Goal: Information Seeking & Learning: Find specific fact

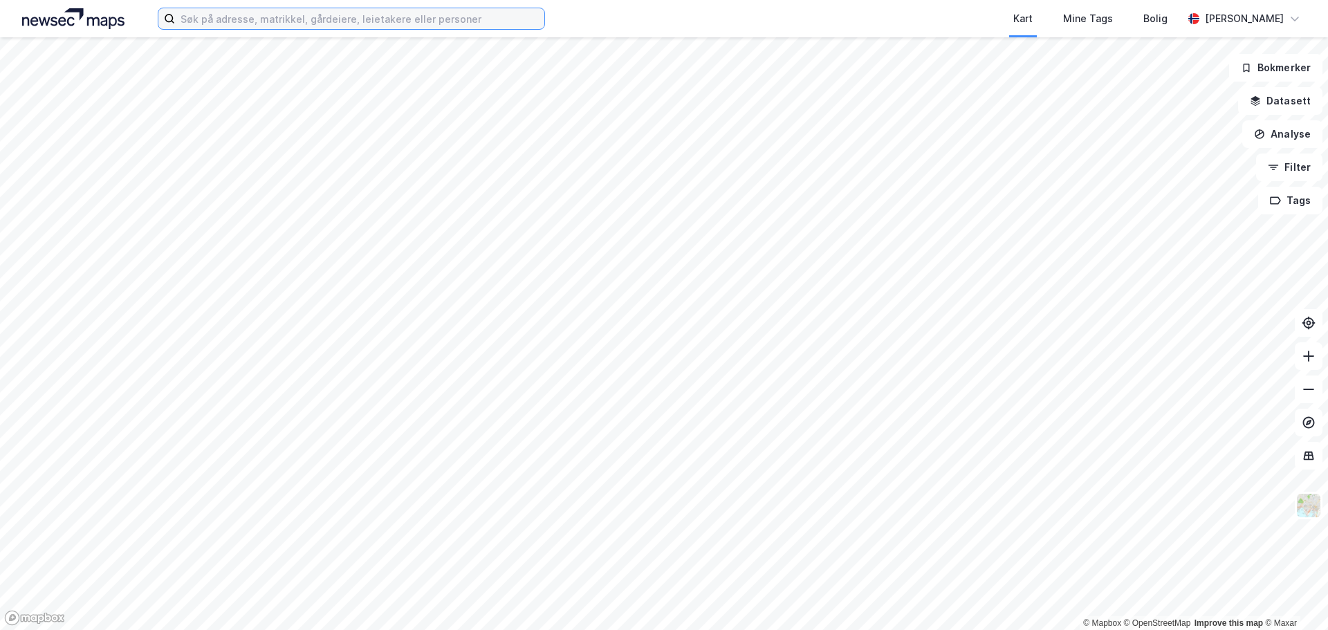
click at [262, 22] on input at bounding box center [359, 18] width 369 height 21
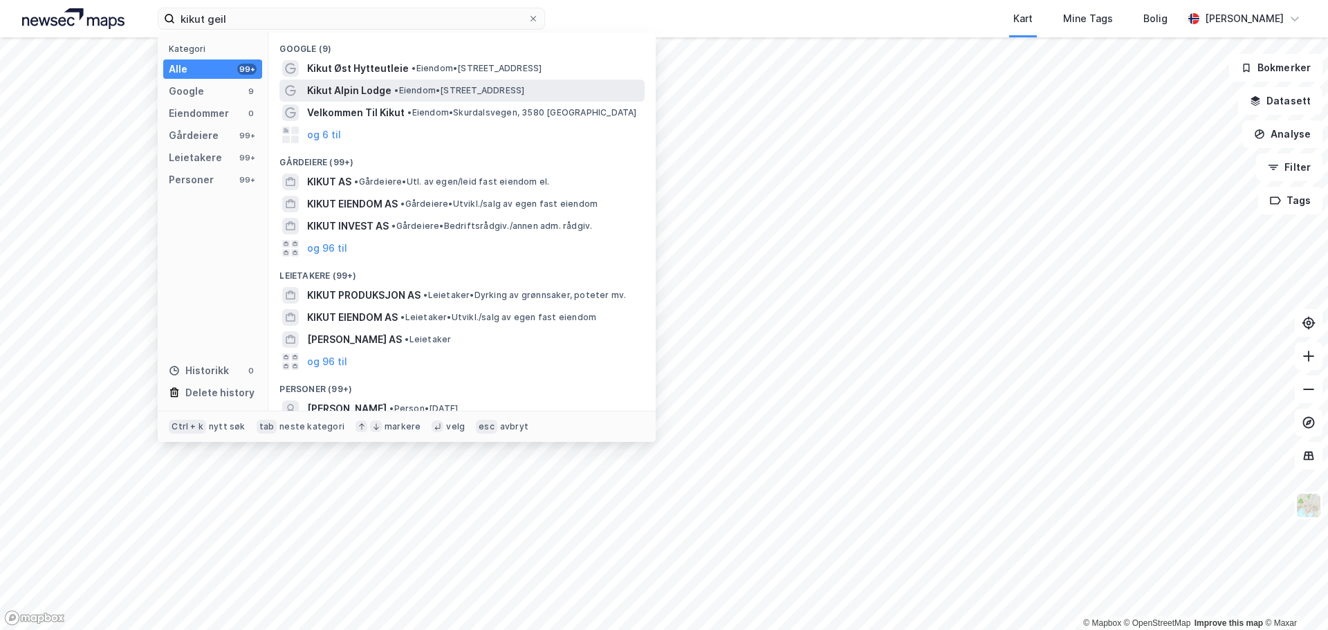
click at [343, 90] on span "Kikut Alpin Lodge" at bounding box center [349, 90] width 84 height 17
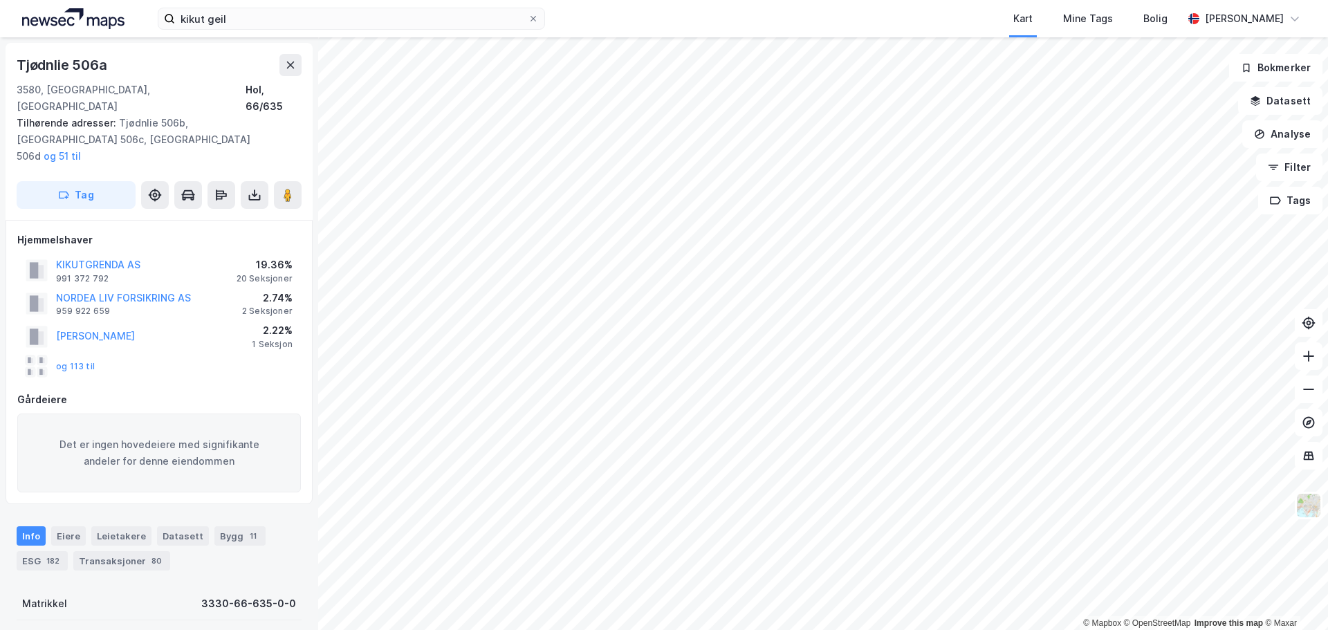
click at [645, 23] on div "kikut geil Kart Mine Tags Bolig [PERSON_NAME] © Mapbox © OpenStreetMap Improve …" at bounding box center [664, 315] width 1328 height 630
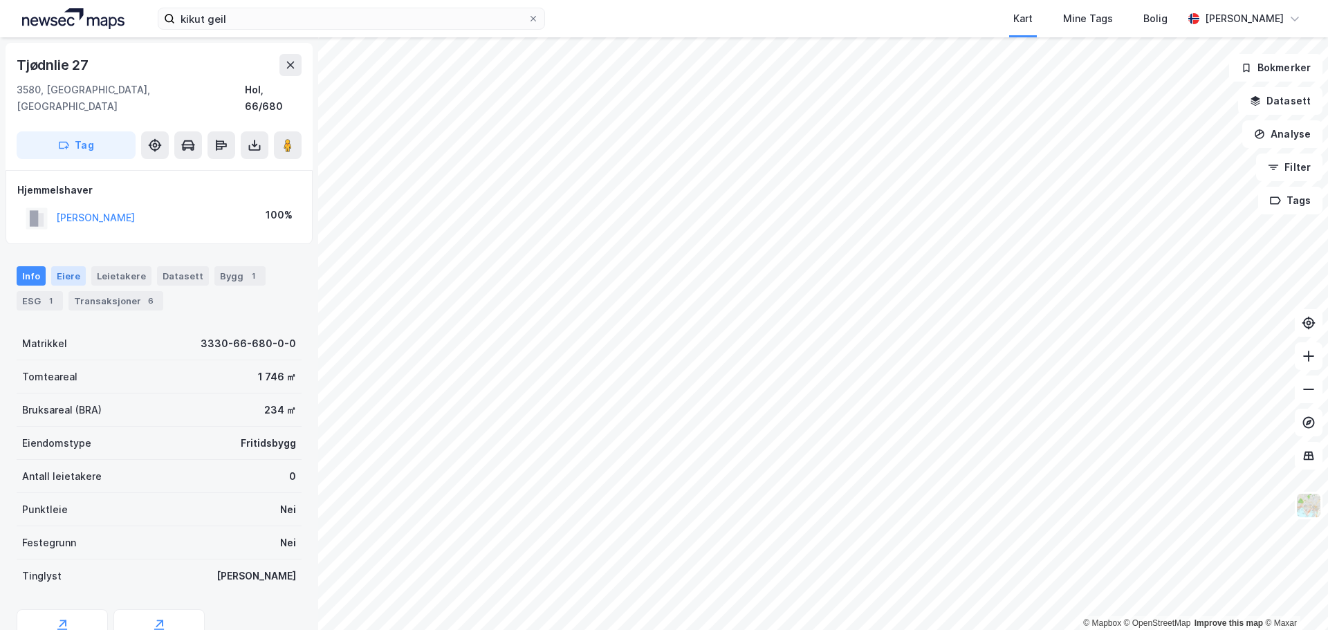
click at [57, 266] on div "Eiere" at bounding box center [68, 275] width 35 height 19
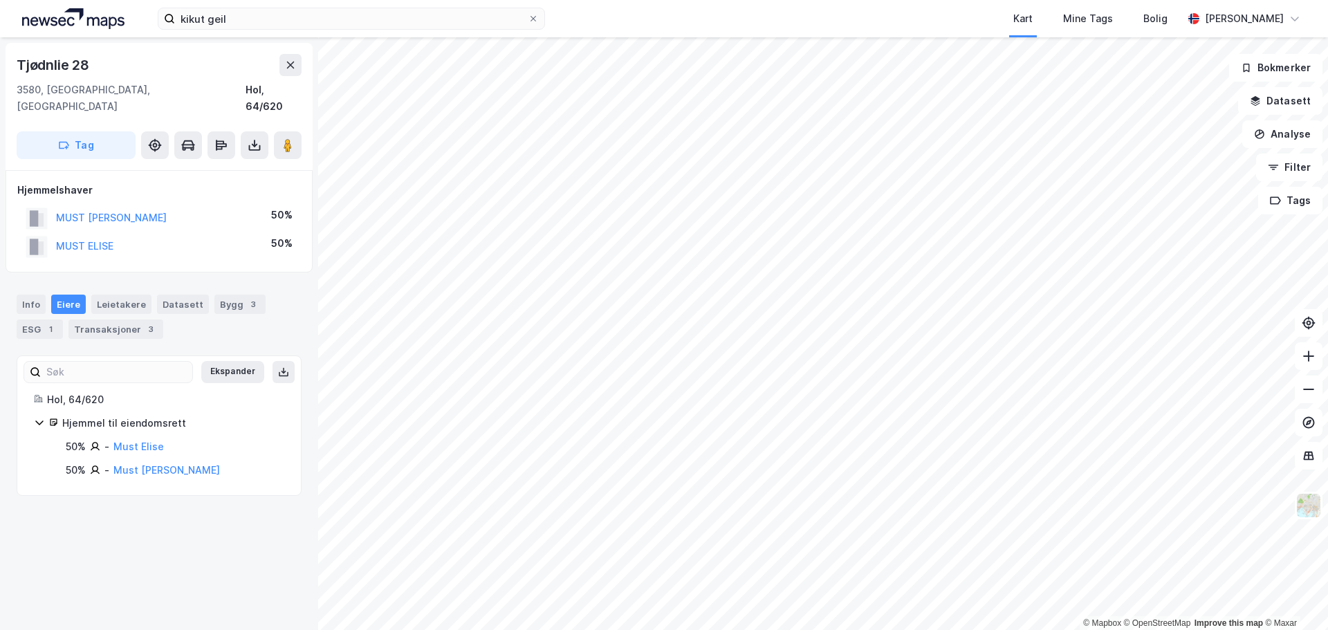
drag, startPoint x: 218, startPoint y: 457, endPoint x: 115, endPoint y: 461, distance: 103.1
click at [115, 462] on div "50% - Must [PERSON_NAME]" at bounding box center [175, 470] width 218 height 17
copy link "Must [PERSON_NAME]"
click at [141, 440] on link "[PERSON_NAME]" at bounding box center [152, 446] width 79 height 12
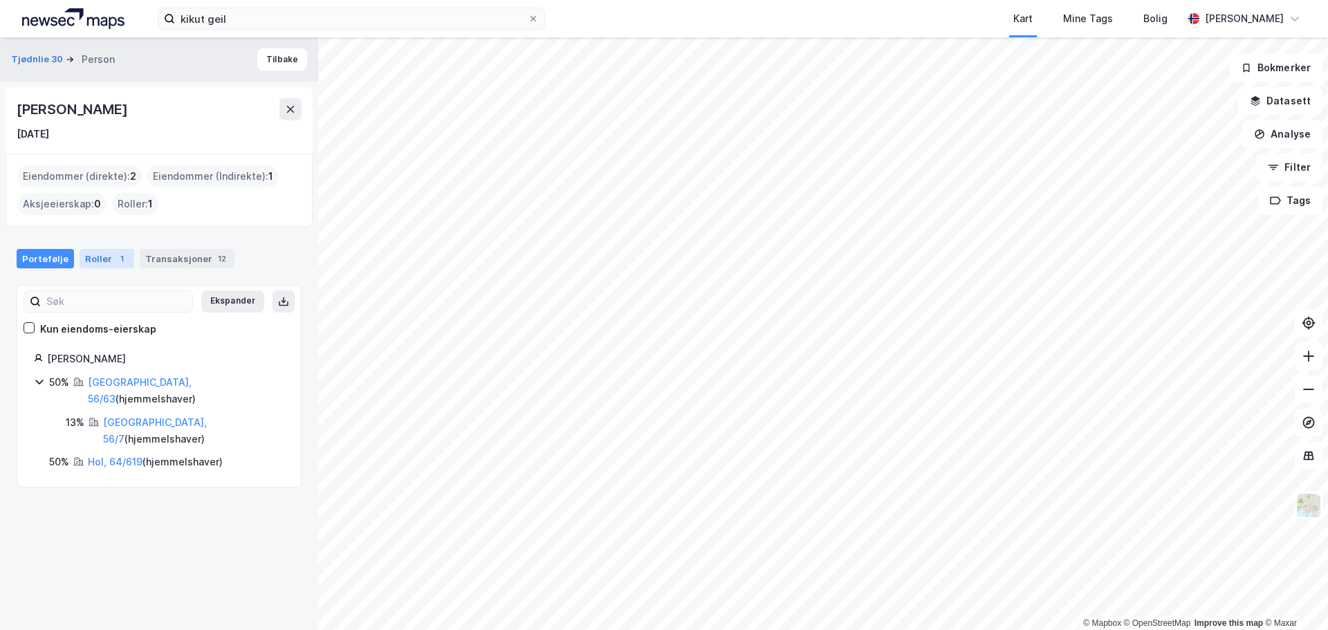
click at [99, 267] on div "Roller 1" at bounding box center [107, 258] width 55 height 19
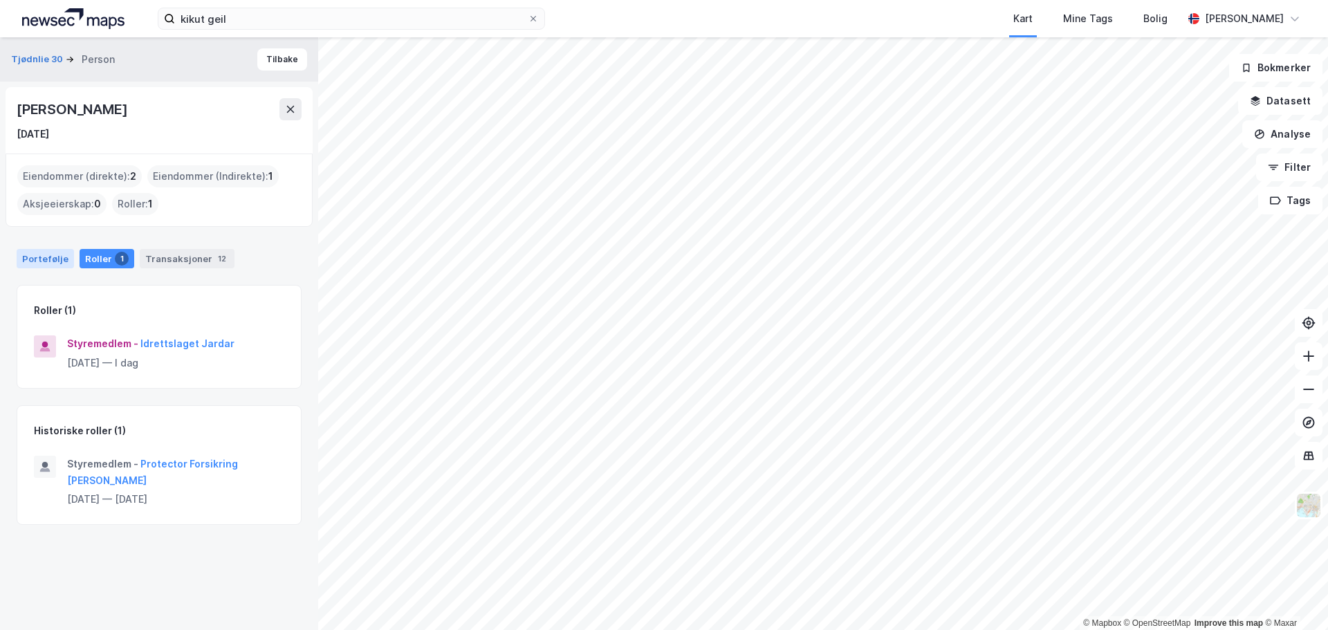
click at [48, 260] on div "Portefølje" at bounding box center [45, 258] width 57 height 19
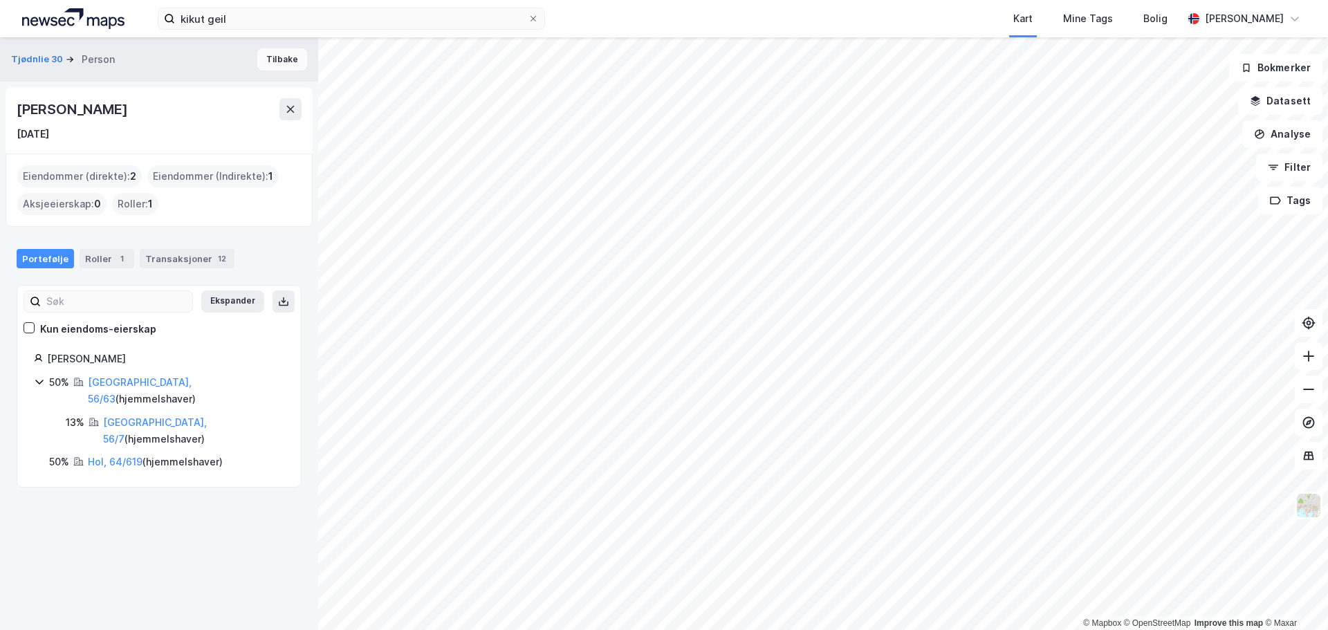
click at [271, 59] on button "Tilbake" at bounding box center [282, 59] width 50 height 22
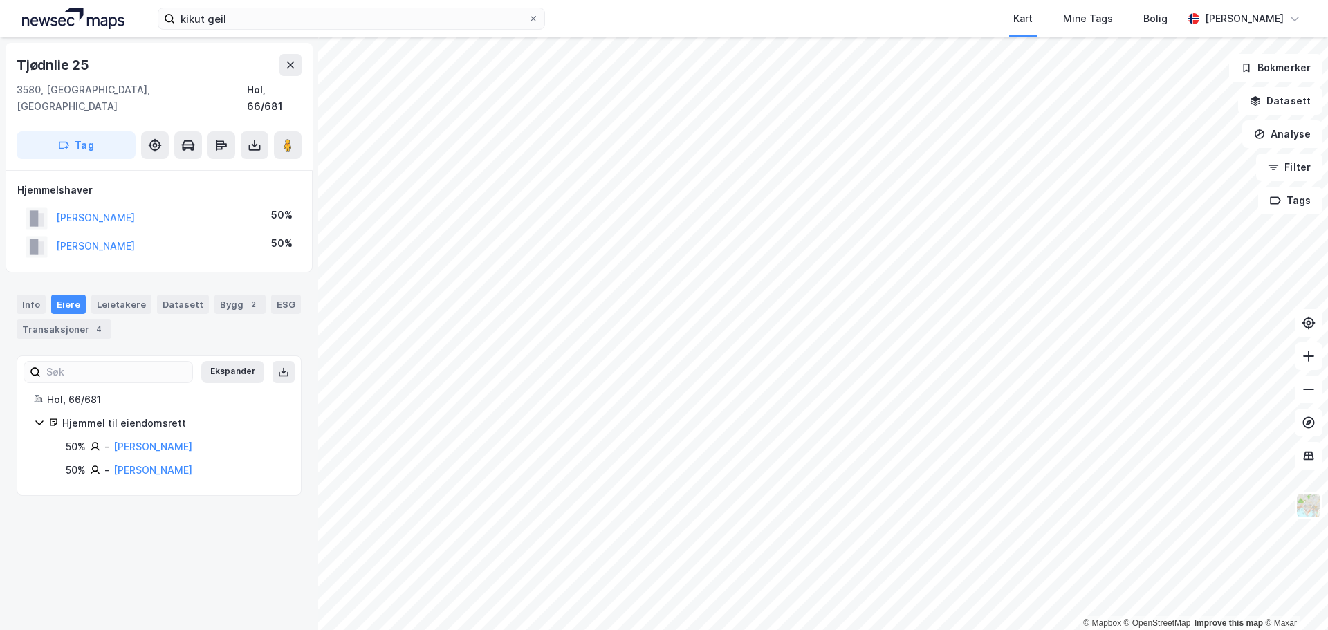
drag, startPoint x: 192, startPoint y: 454, endPoint x: 110, endPoint y: 459, distance: 81.7
click at [110, 462] on div "50% - [PERSON_NAME]" at bounding box center [175, 470] width 218 height 17
copy div "[PERSON_NAME]"
click at [140, 464] on link "[PERSON_NAME]" at bounding box center [152, 470] width 79 height 12
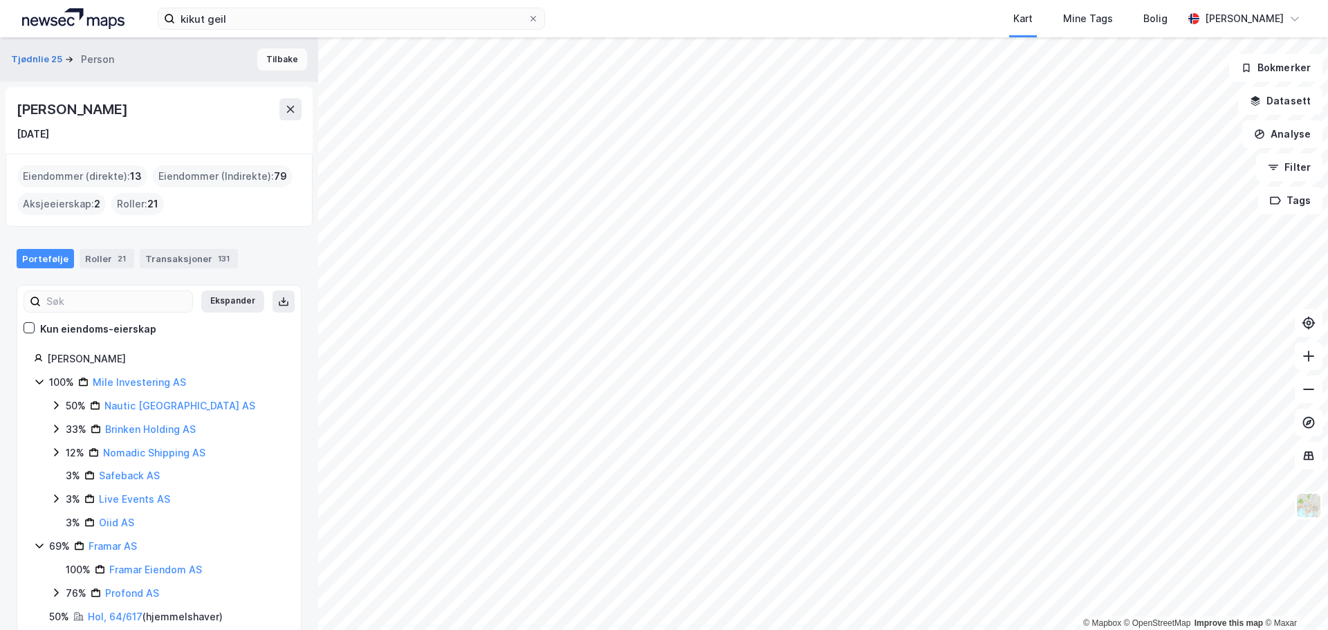
click at [277, 60] on button "Tilbake" at bounding box center [282, 59] width 50 height 22
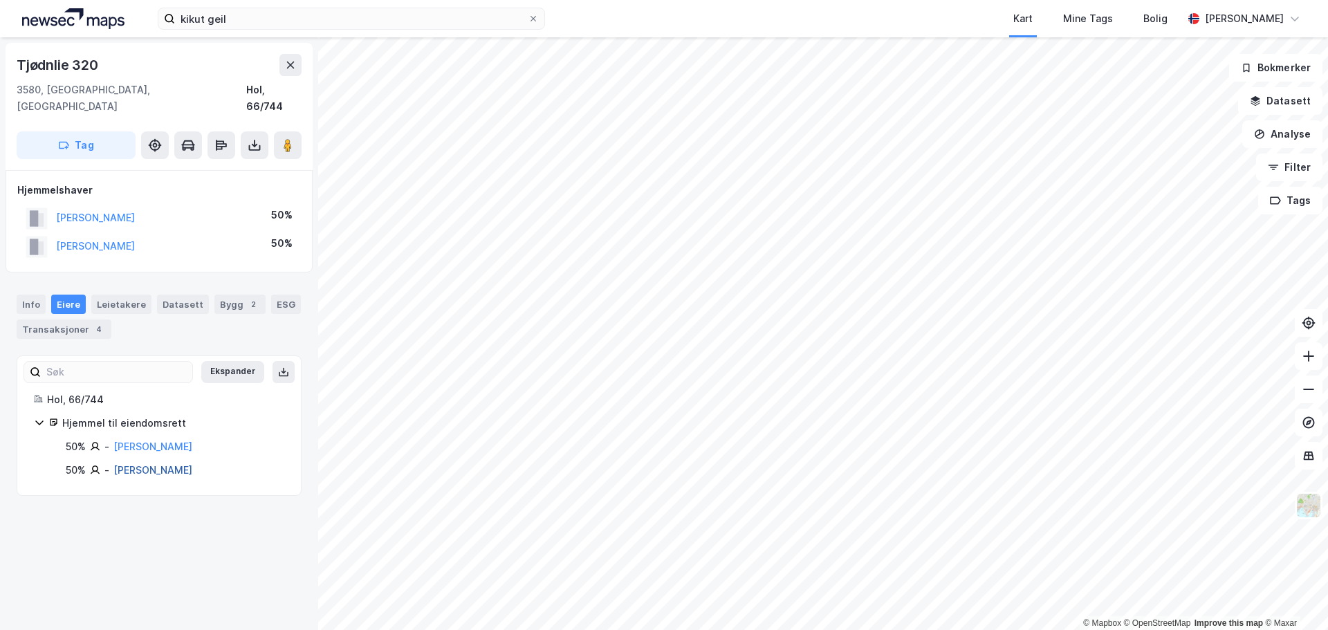
click at [151, 464] on link "[PERSON_NAME]" at bounding box center [152, 470] width 79 height 12
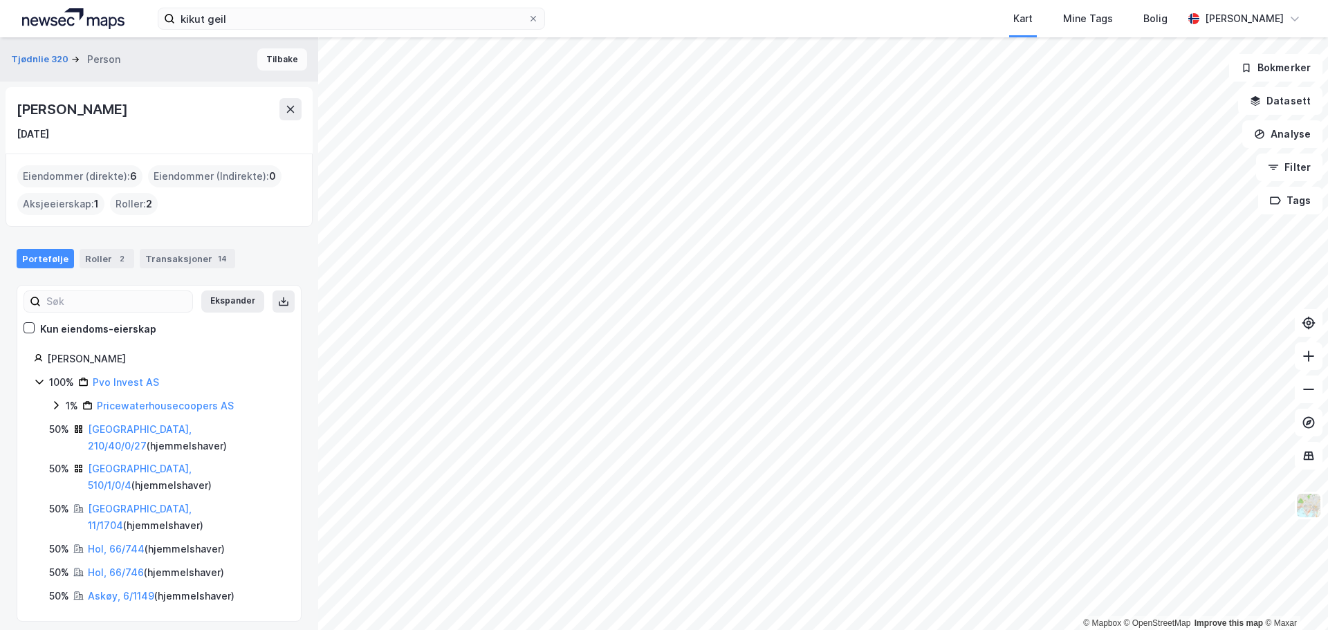
click at [273, 63] on button "Tilbake" at bounding box center [282, 59] width 50 height 22
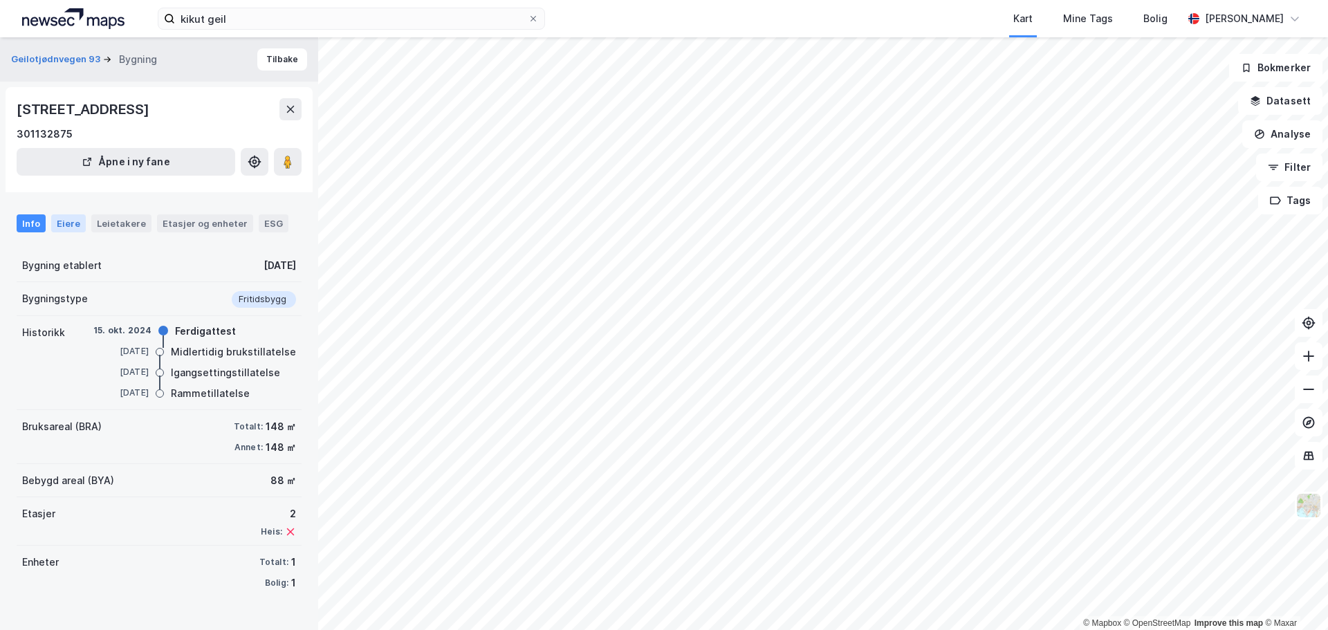
click at [60, 222] on div "Eiere" at bounding box center [68, 223] width 35 height 18
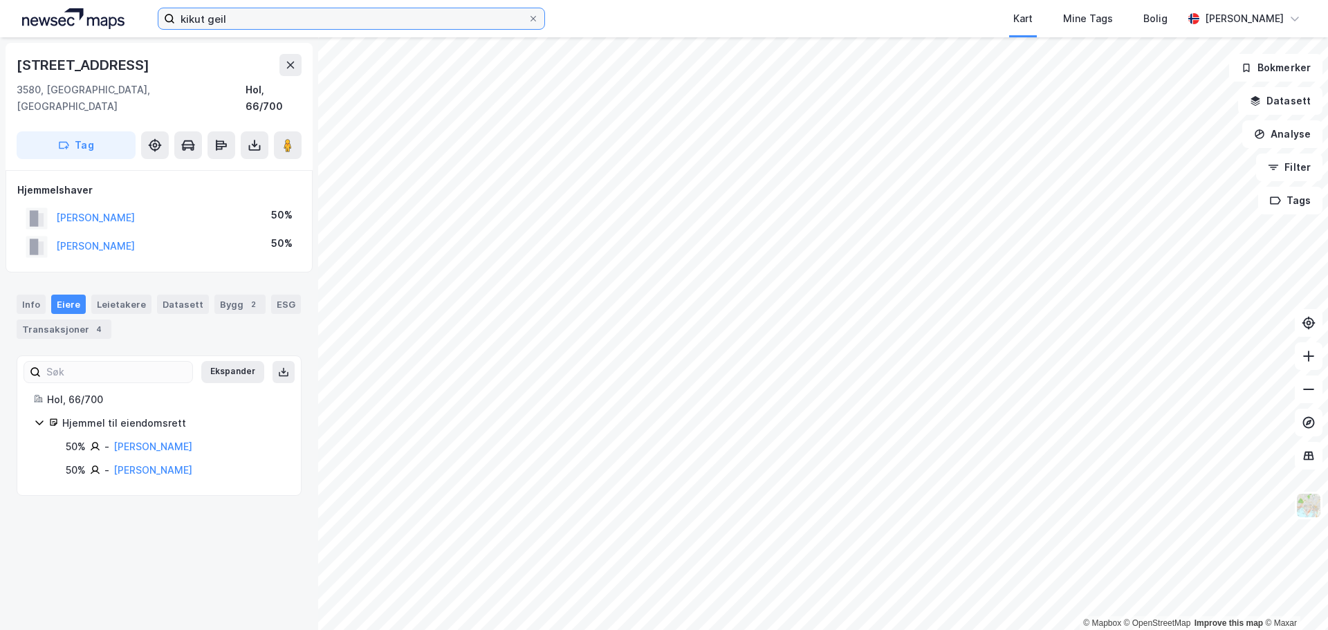
click at [306, 24] on input "kikut geil" at bounding box center [351, 18] width 353 height 21
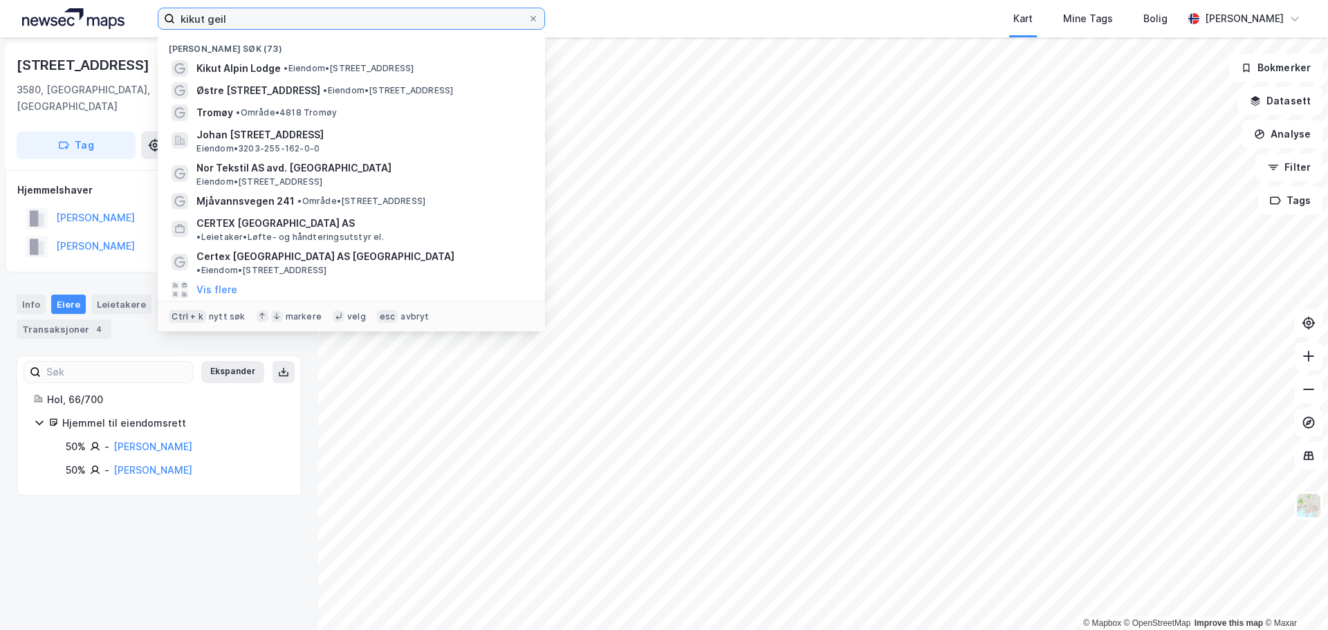
click at [304, 24] on input "kikut geil" at bounding box center [351, 18] width 353 height 21
click at [275, 17] on input "kikut geil" at bounding box center [351, 18] width 353 height 21
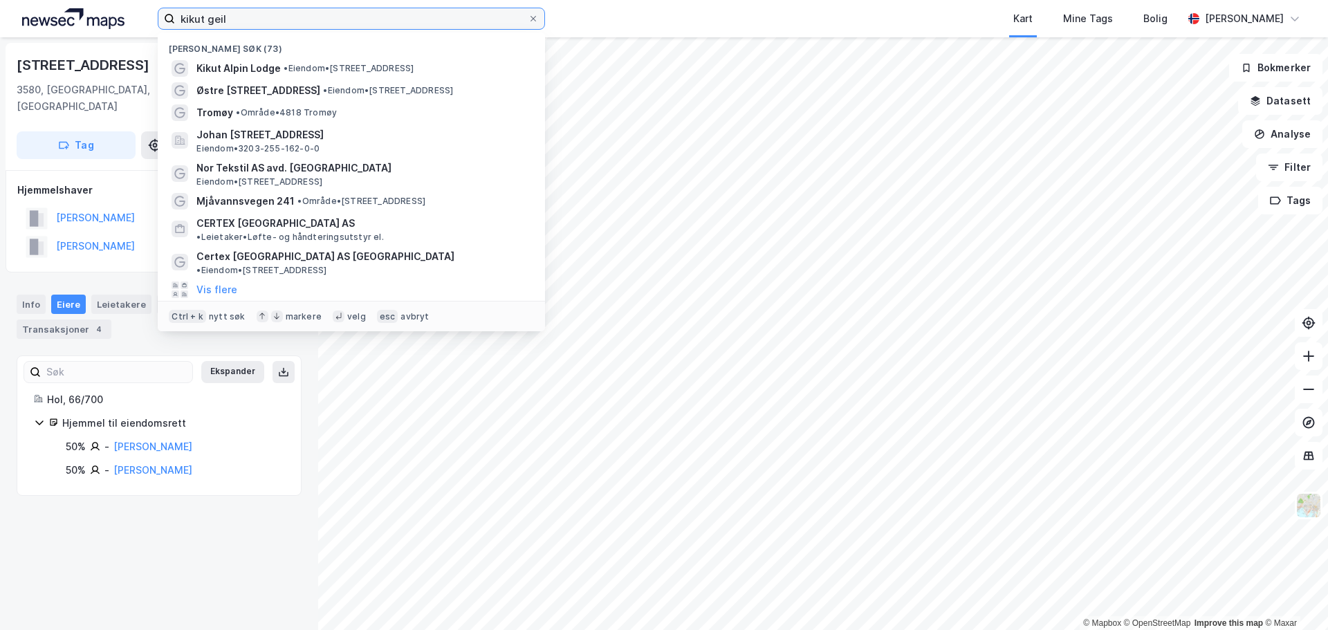
paste input "[PERSON_NAME] Vei 9"
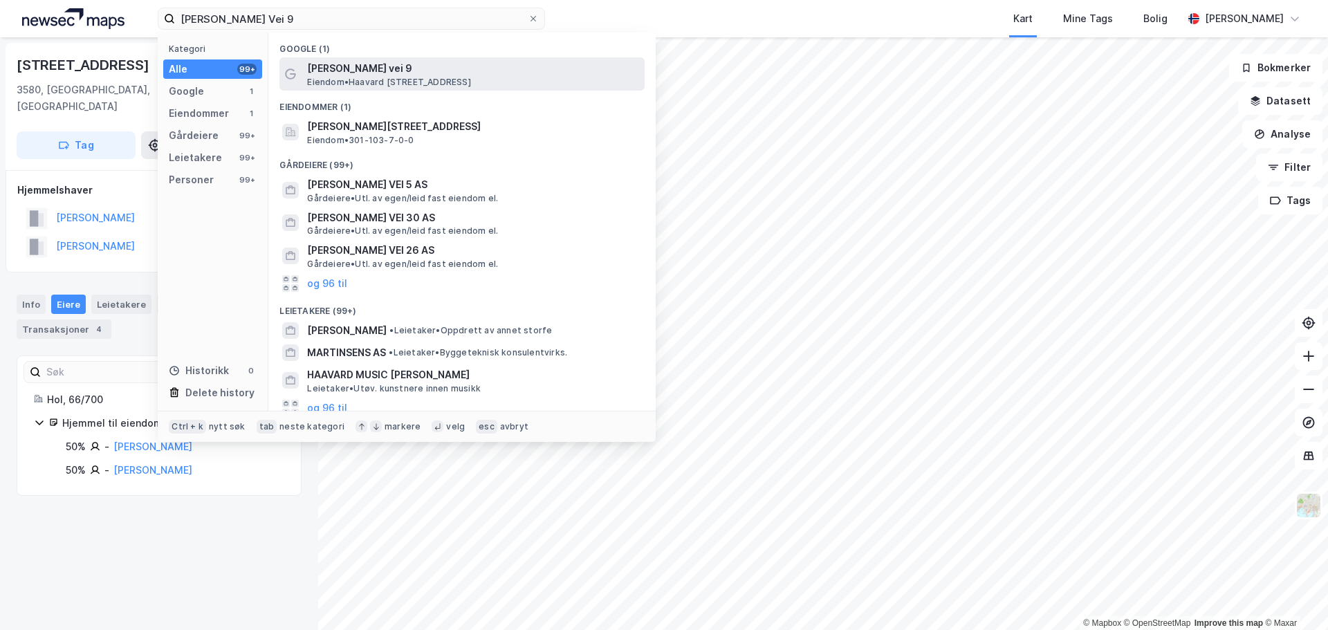
click at [360, 73] on span "[PERSON_NAME] vei 9" at bounding box center [473, 68] width 332 height 17
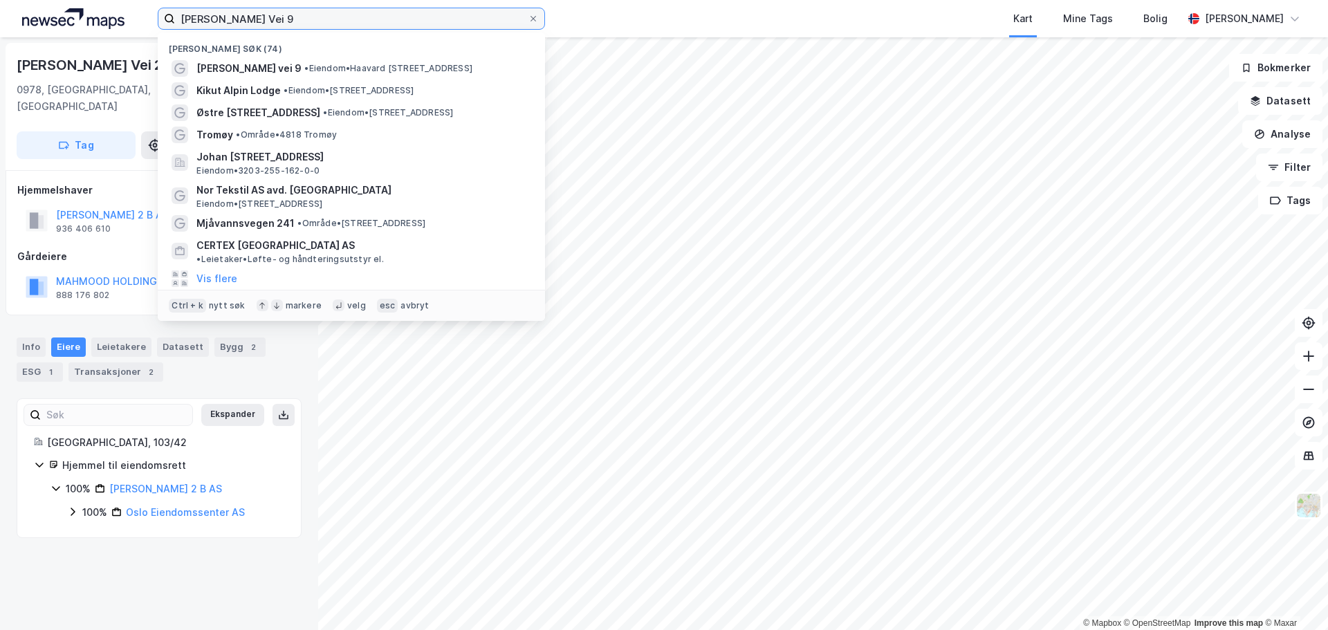
click at [322, 19] on input "[PERSON_NAME] Vei 9" at bounding box center [351, 18] width 353 height 21
paste input "[STREET_ADDRESS]"
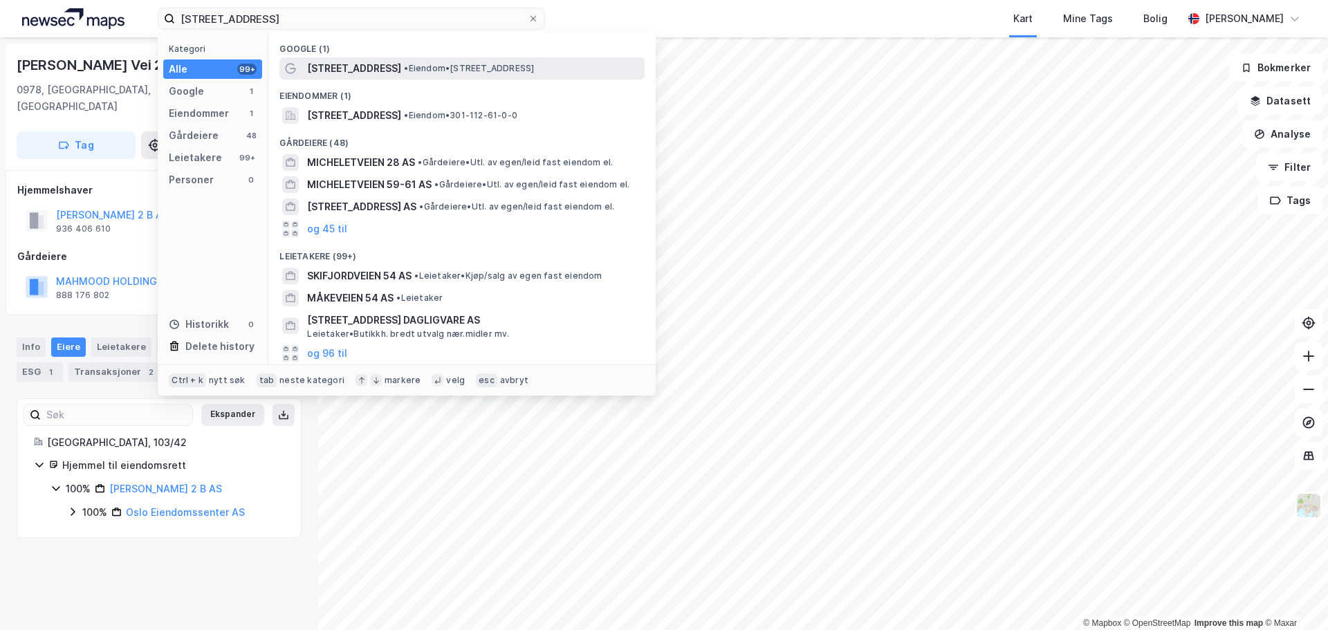
click at [338, 66] on span "[STREET_ADDRESS]" at bounding box center [354, 68] width 94 height 17
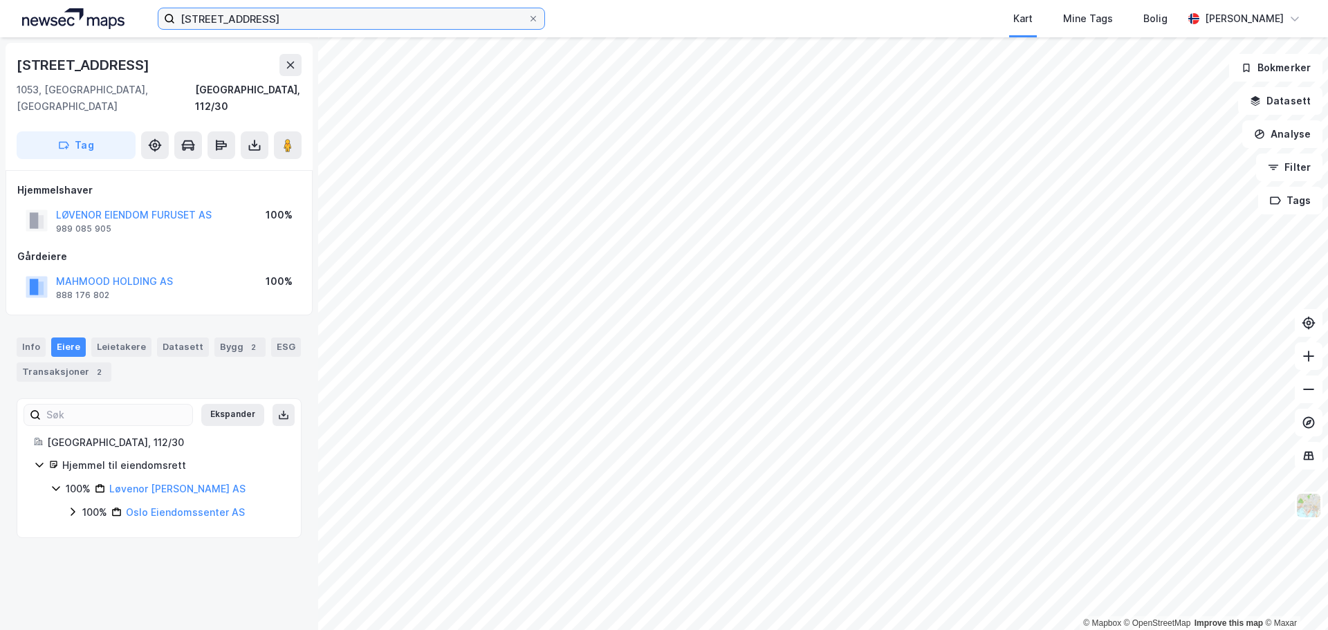
click at [245, 20] on input "[STREET_ADDRESS]" at bounding box center [351, 18] width 353 height 21
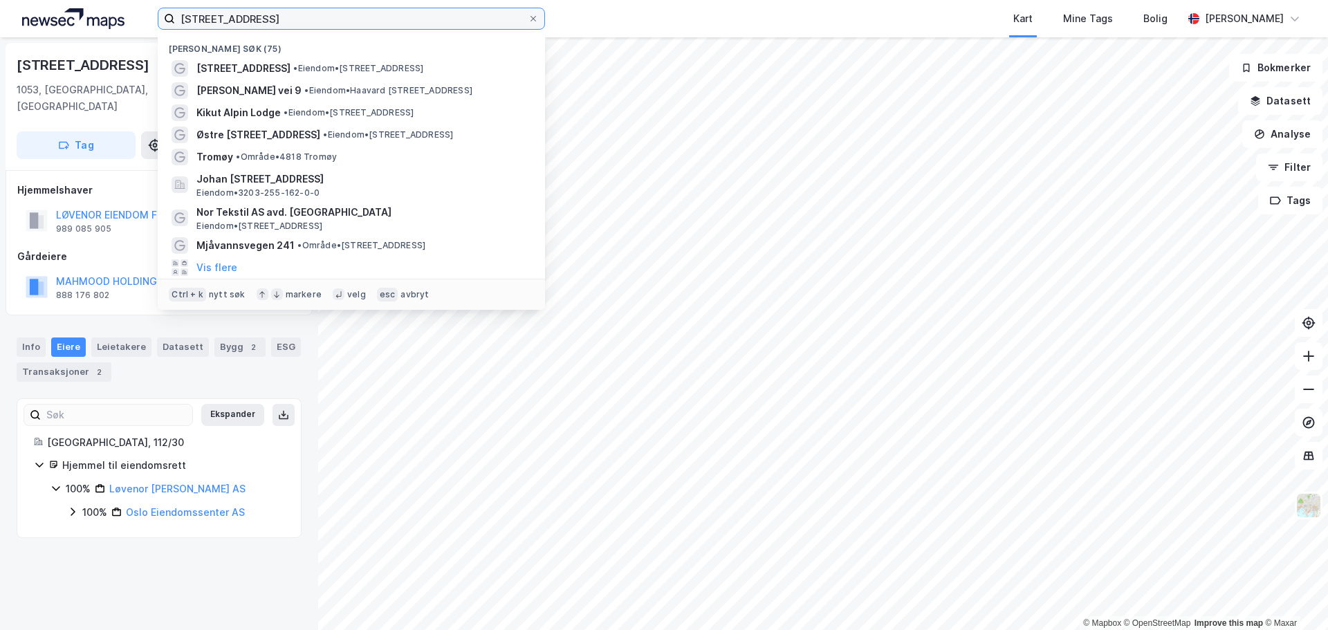
click at [245, 20] on input "[STREET_ADDRESS]" at bounding box center [351, 18] width 353 height 21
paste input "[PERSON_NAME] Vei 2"
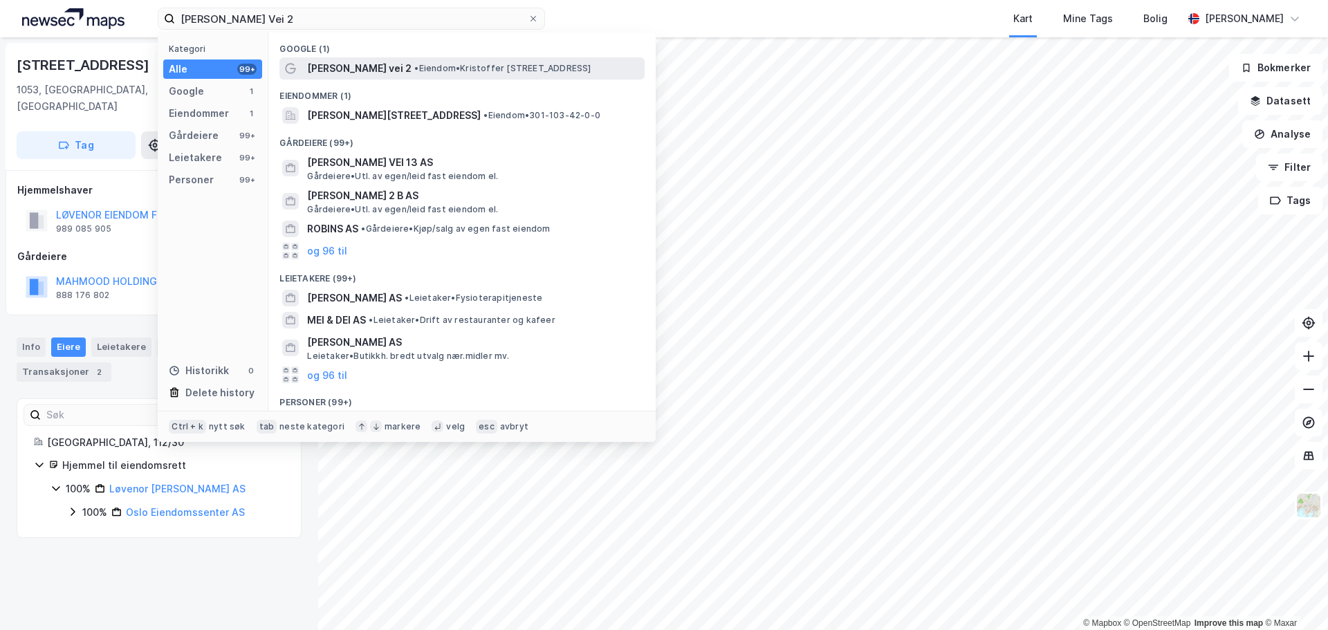
click at [388, 64] on span "[PERSON_NAME] vei 2" at bounding box center [359, 68] width 104 height 17
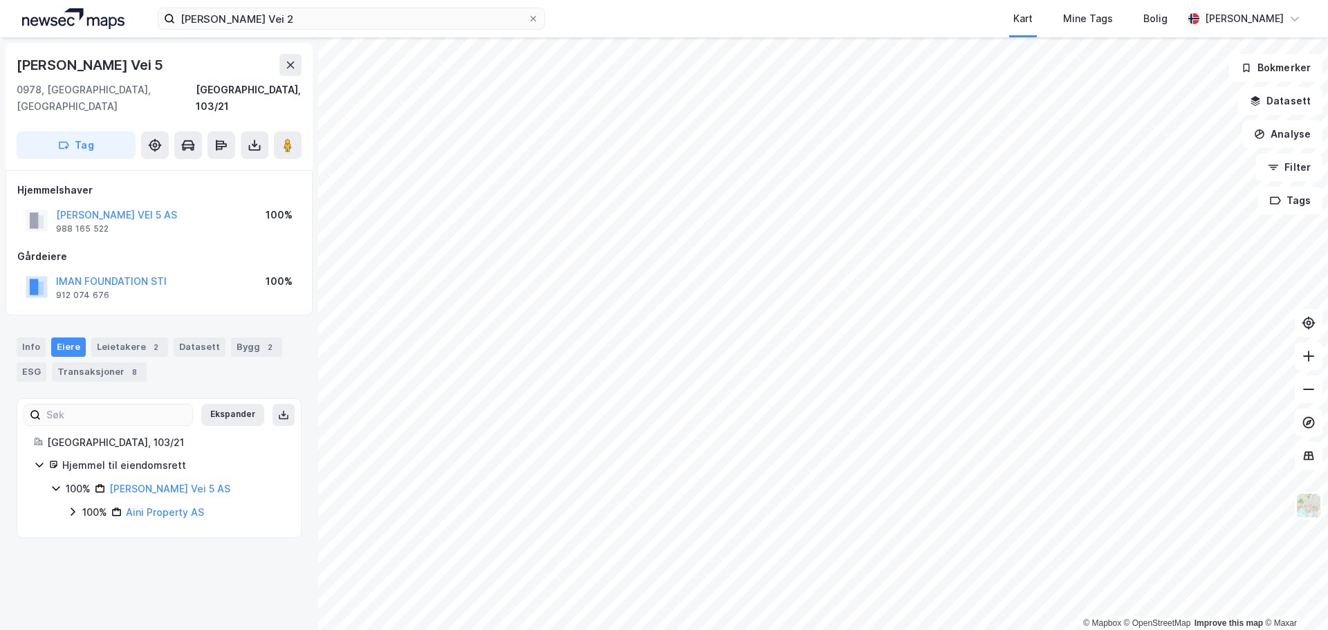
click at [825, 37] on div "[PERSON_NAME] Vei 2 Kart Mine Tags Bolig [PERSON_NAME] © Mapbox © OpenStreetMap…" at bounding box center [664, 315] width 1328 height 630
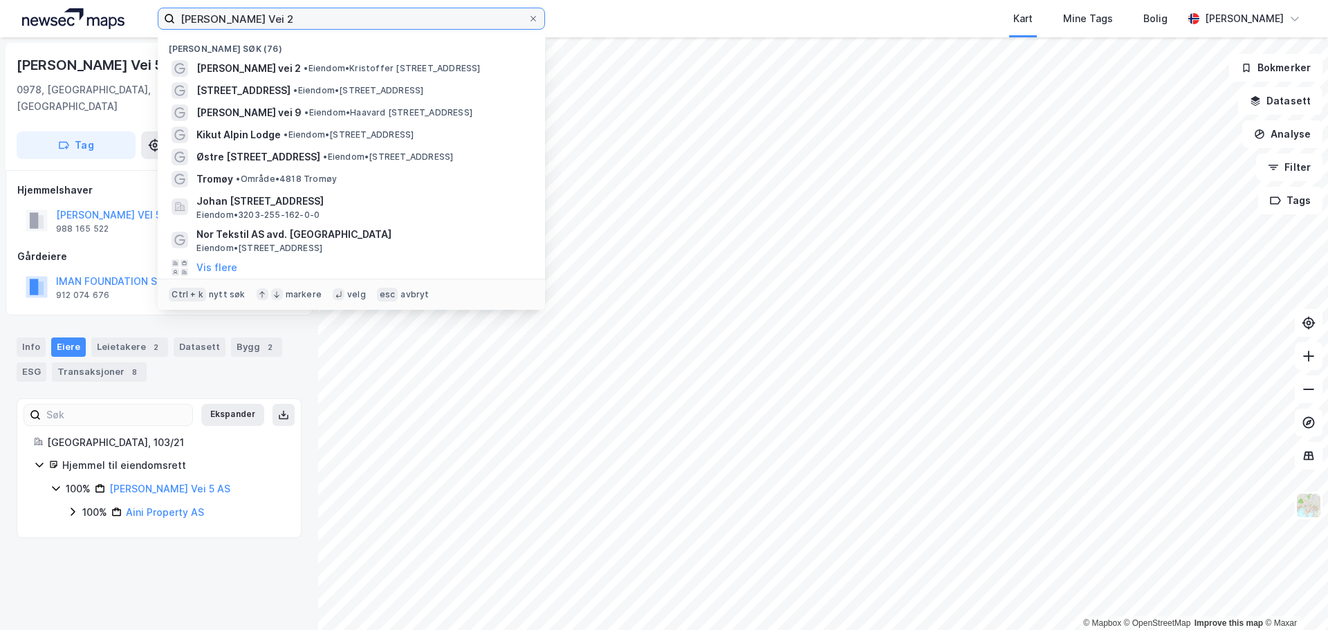
click at [275, 19] on input "[PERSON_NAME] Vei 2" at bounding box center [351, 18] width 353 height 21
paste input "[STREET_ADDRESS]"
type input "[STREET_ADDRESS]"
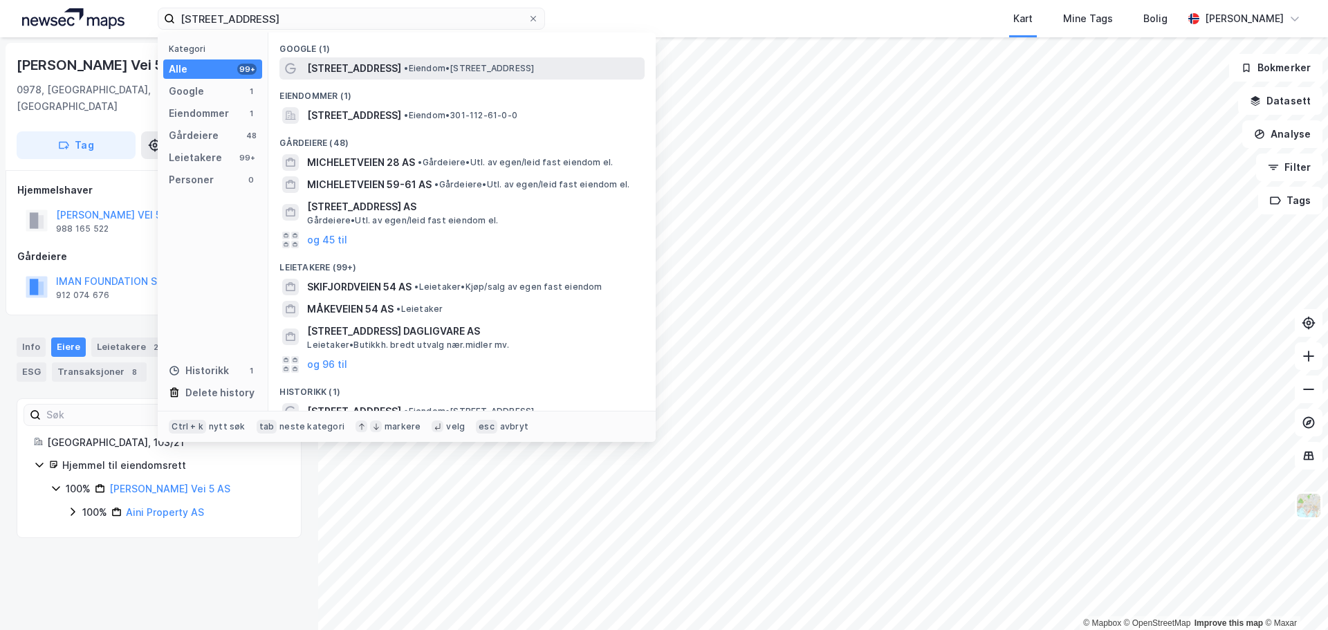
click at [339, 60] on span "[STREET_ADDRESS]" at bounding box center [354, 68] width 94 height 17
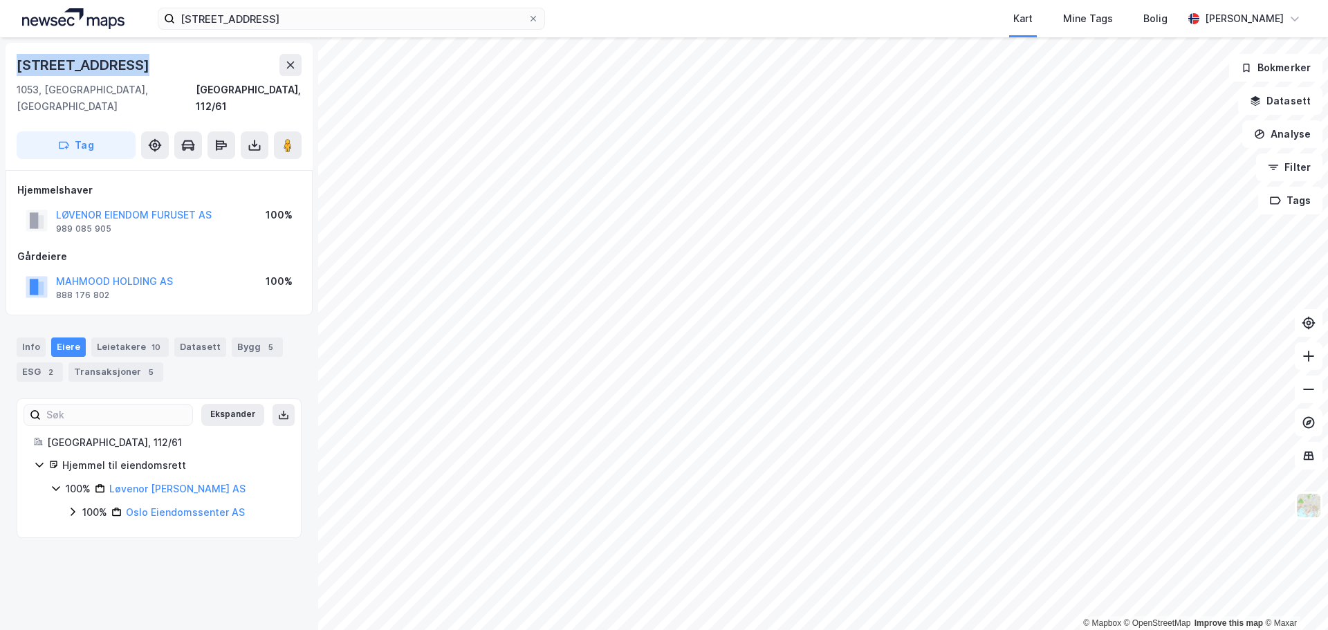
drag, startPoint x: 131, startPoint y: 63, endPoint x: 21, endPoint y: 62, distance: 109.9
click at [21, 62] on div "[STREET_ADDRESS]" at bounding box center [85, 65] width 136 height 22
